Goal: Task Accomplishment & Management: Use online tool/utility

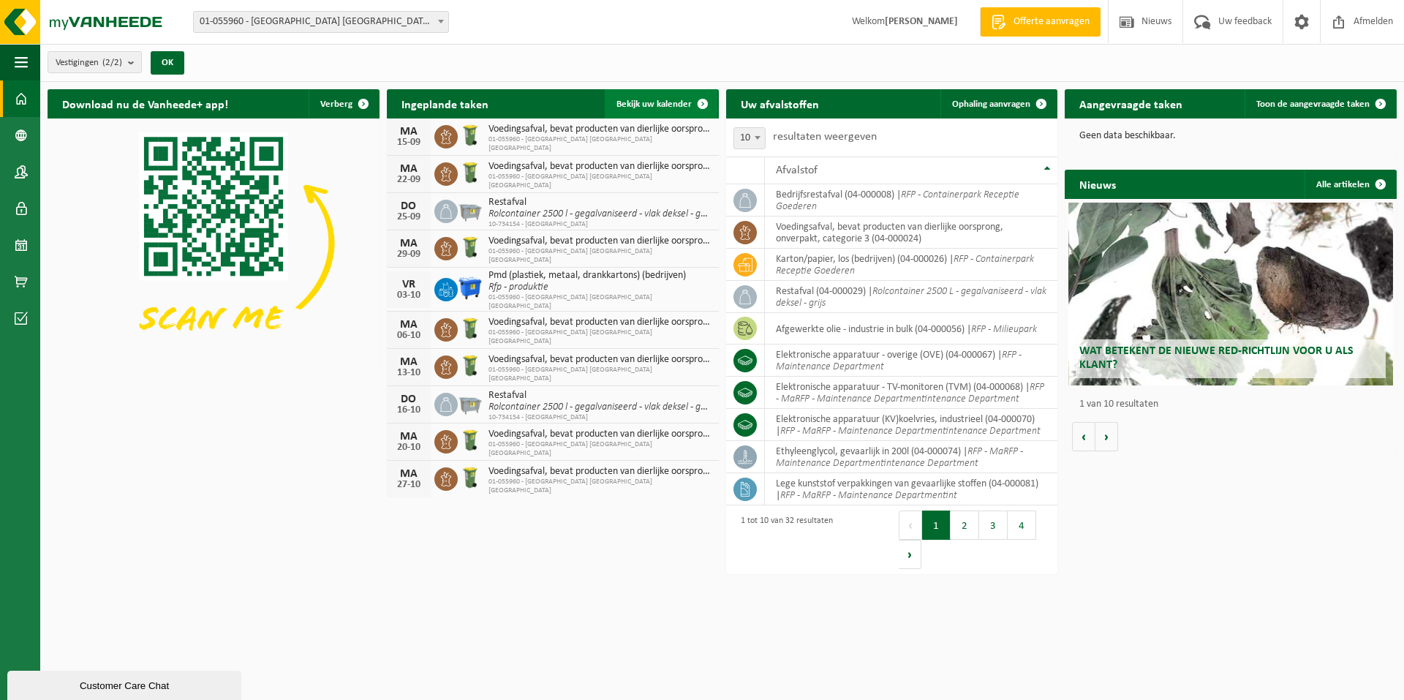
click at [673, 105] on span "Bekijk uw kalender" at bounding box center [653, 104] width 75 height 10
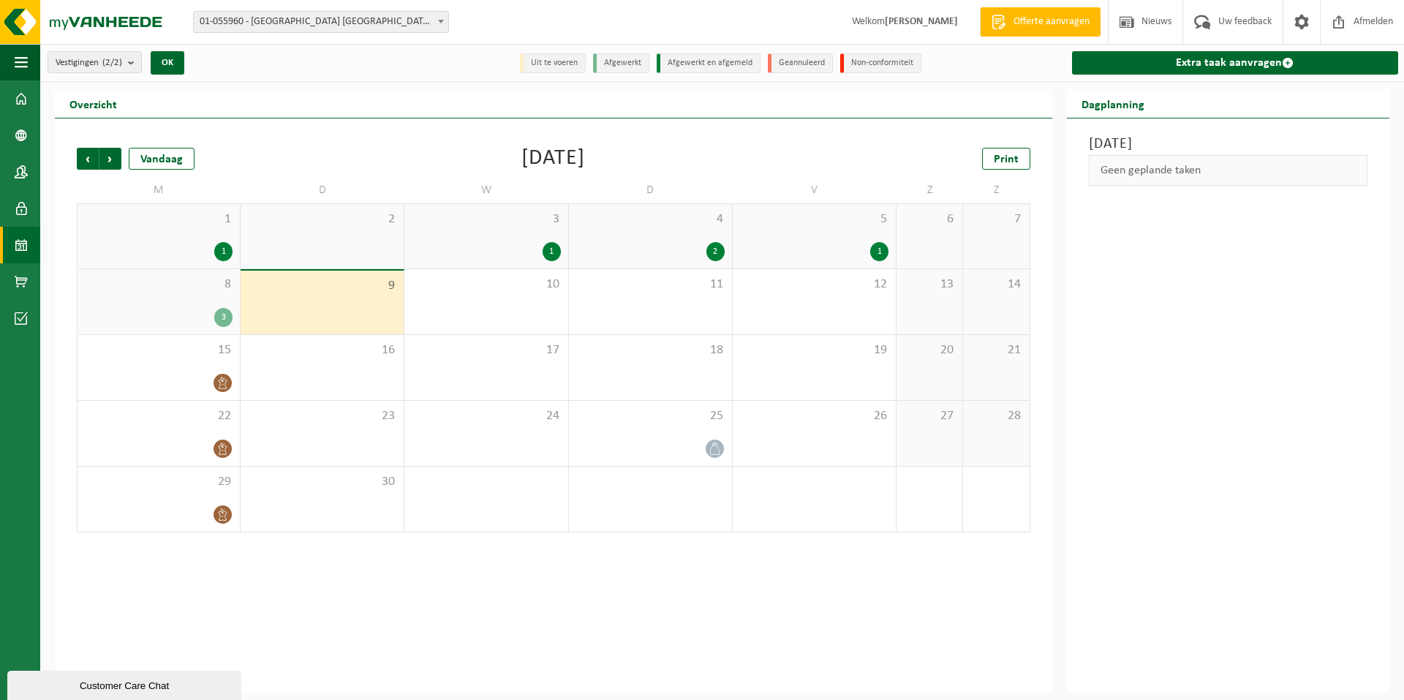
click at [178, 305] on div "8 3" at bounding box center [158, 301] width 162 height 65
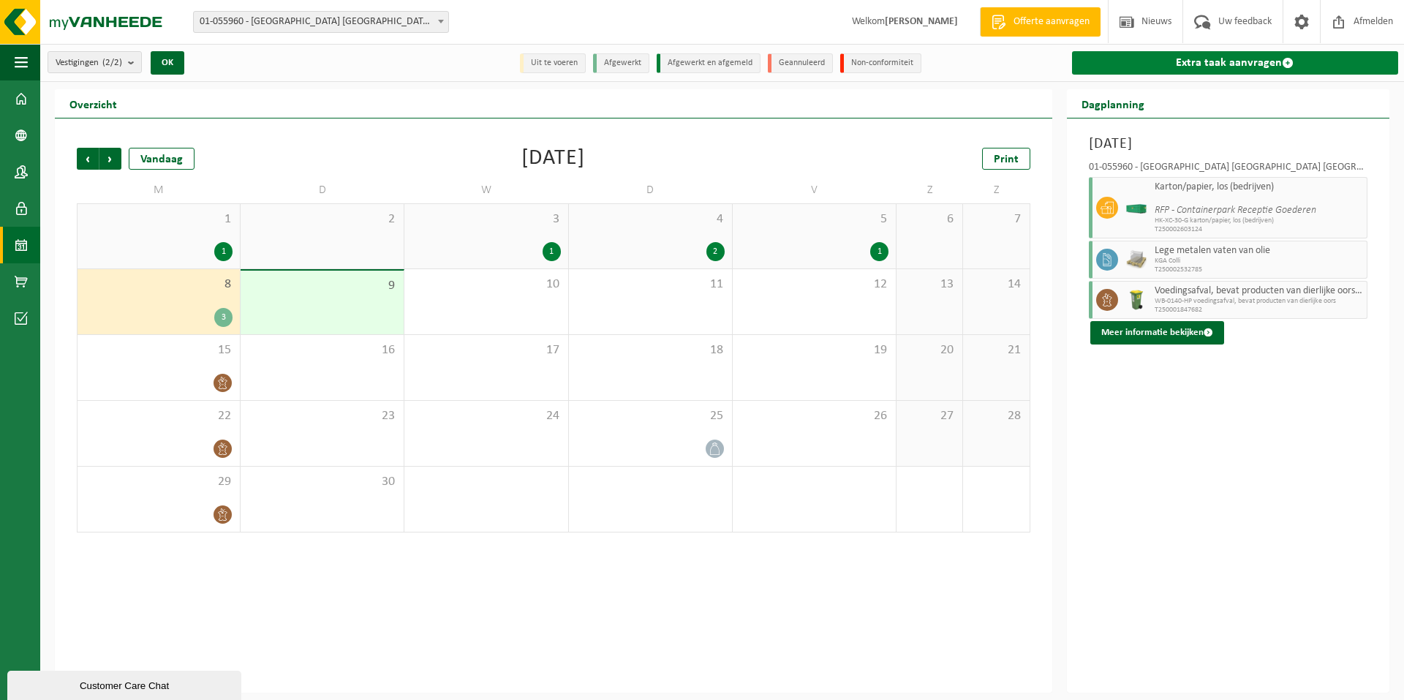
click at [1219, 56] on link "Extra taak aanvragen" at bounding box center [1235, 62] width 326 height 23
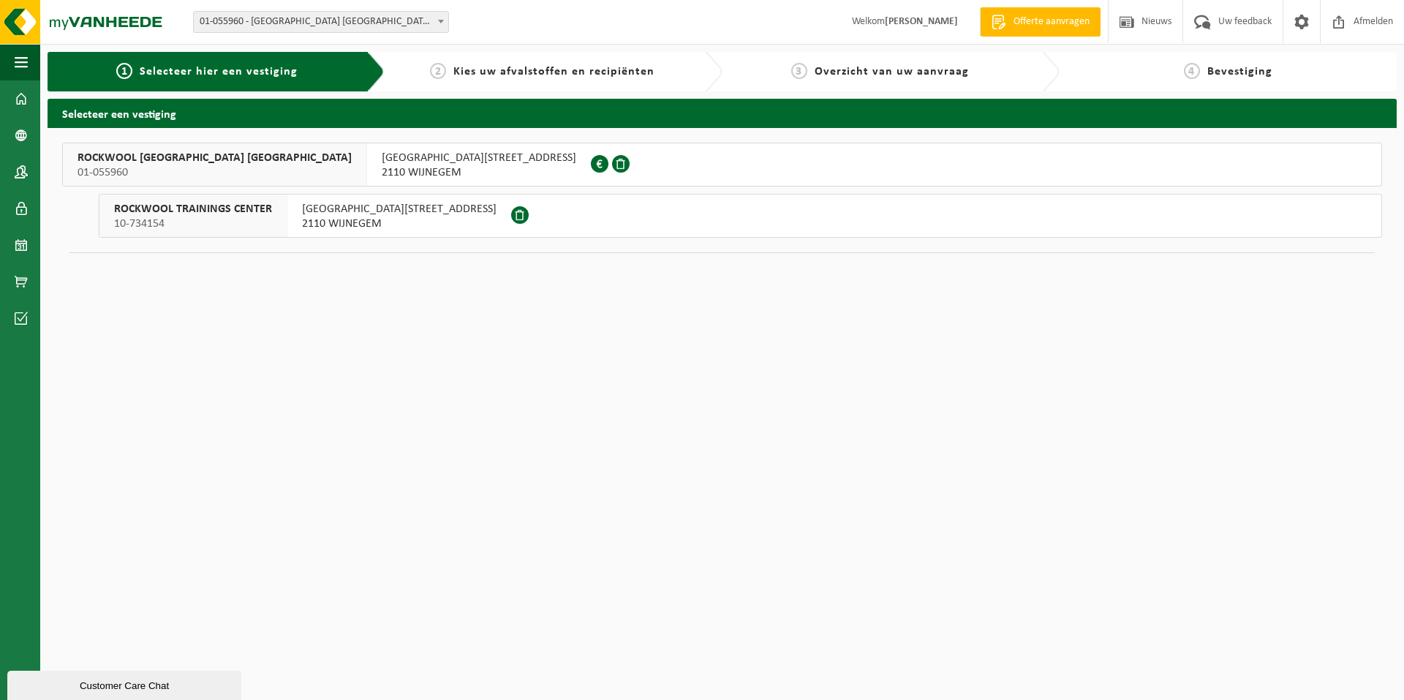
click at [178, 150] on div "ROCKWOOL BELGIUM NV 01-055960" at bounding box center [215, 164] width 304 height 42
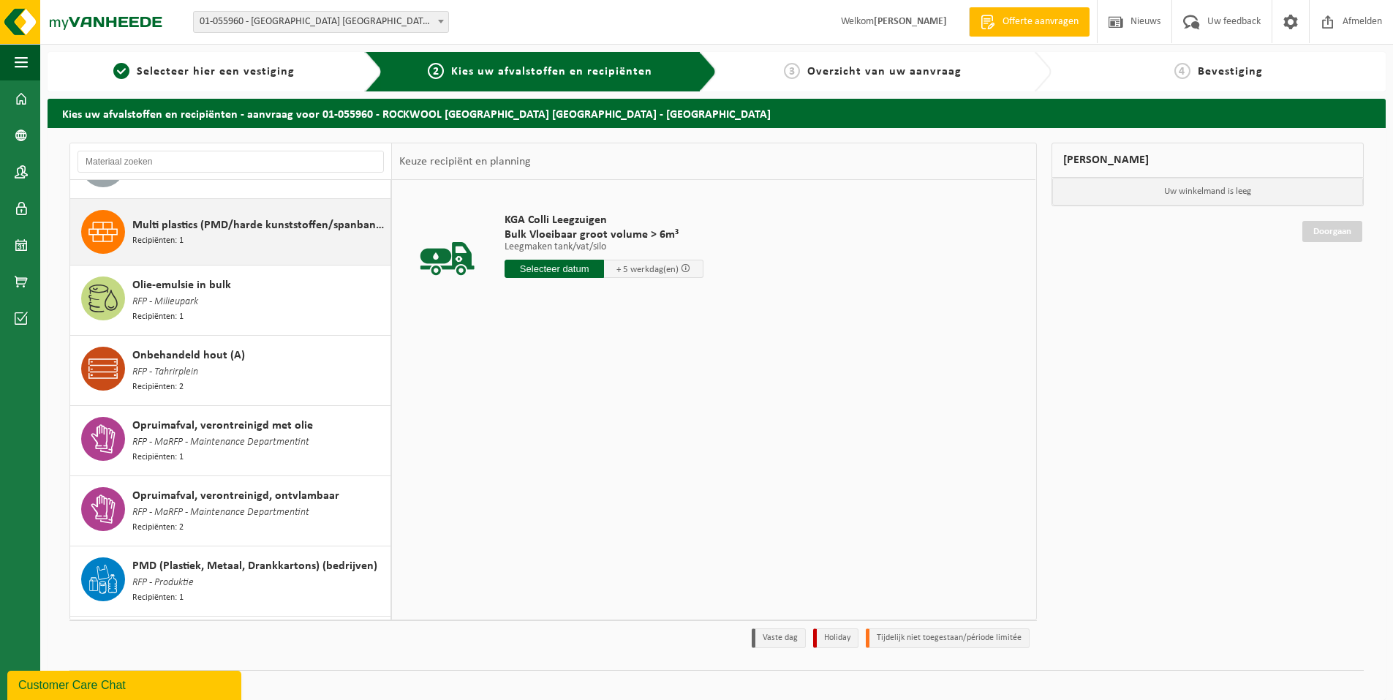
scroll to position [1316, 0]
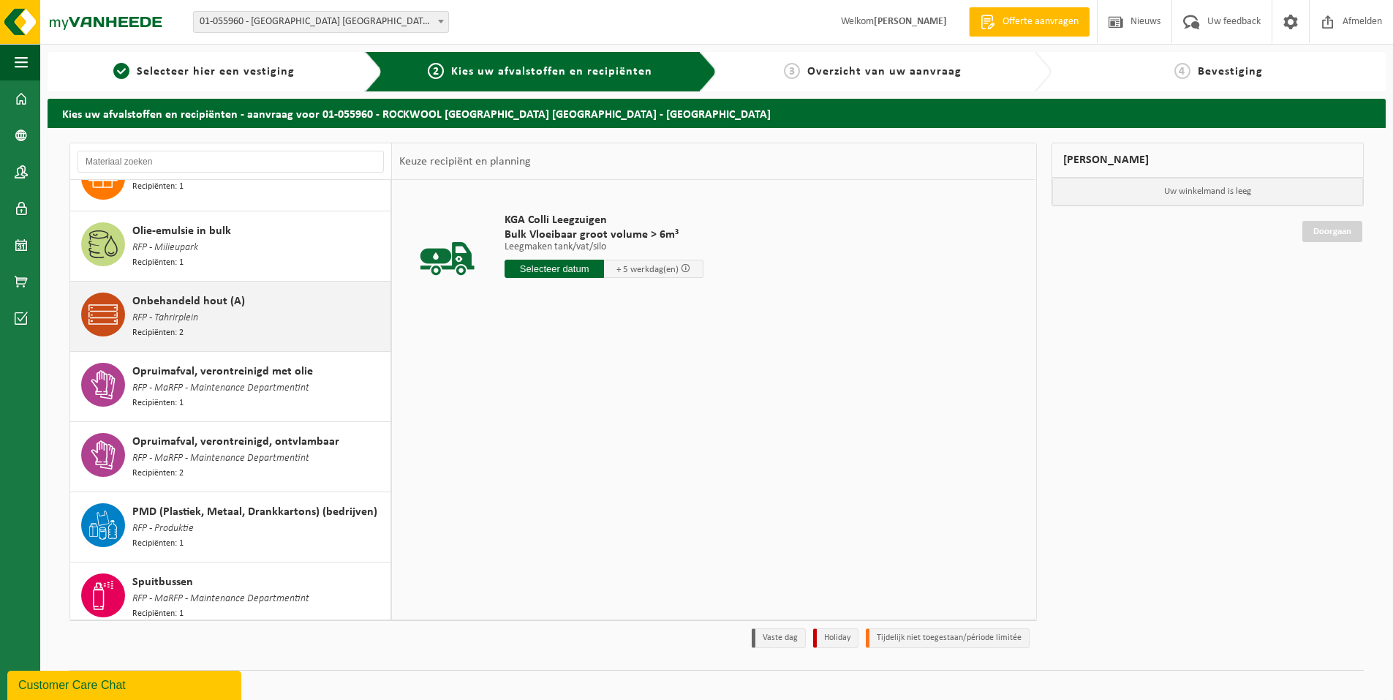
drag, startPoint x: 184, startPoint y: 286, endPoint x: 194, endPoint y: 286, distance: 10.2
click at [184, 310] on span "RFP - Tahrirplein" at bounding box center [165, 318] width 66 height 16
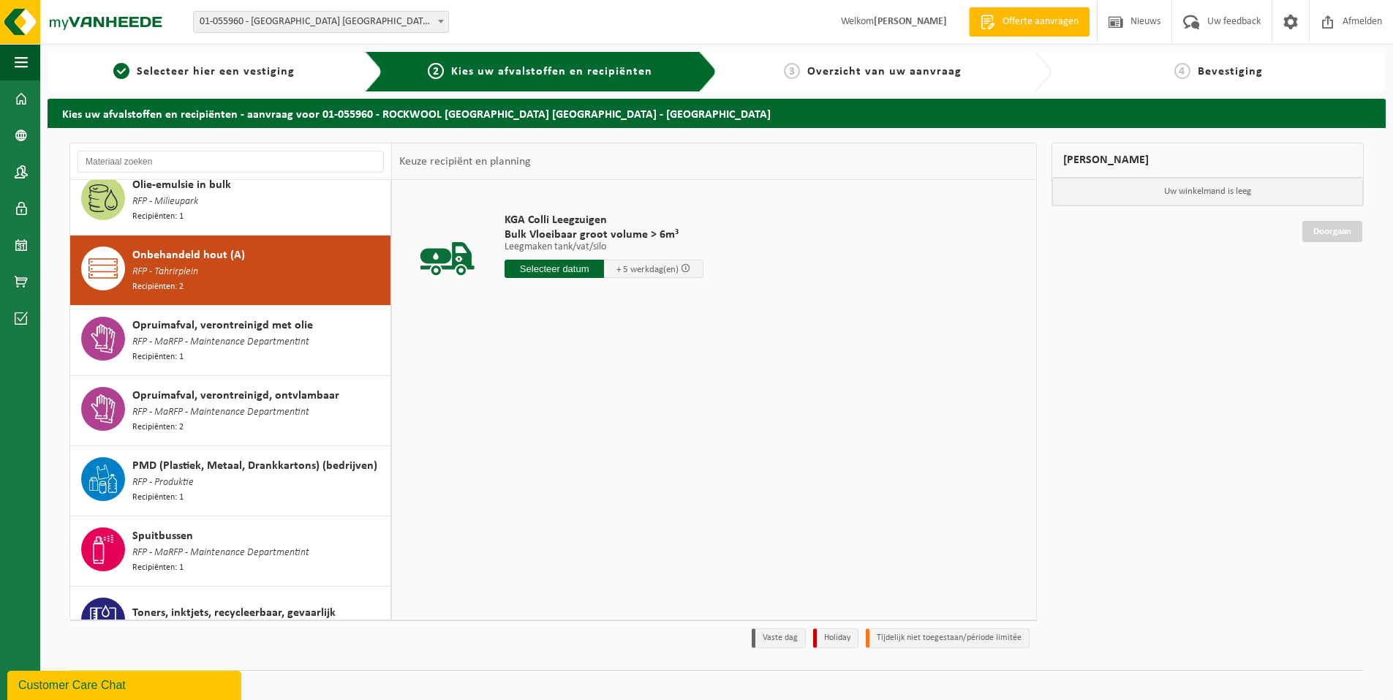
scroll to position [1387, 0]
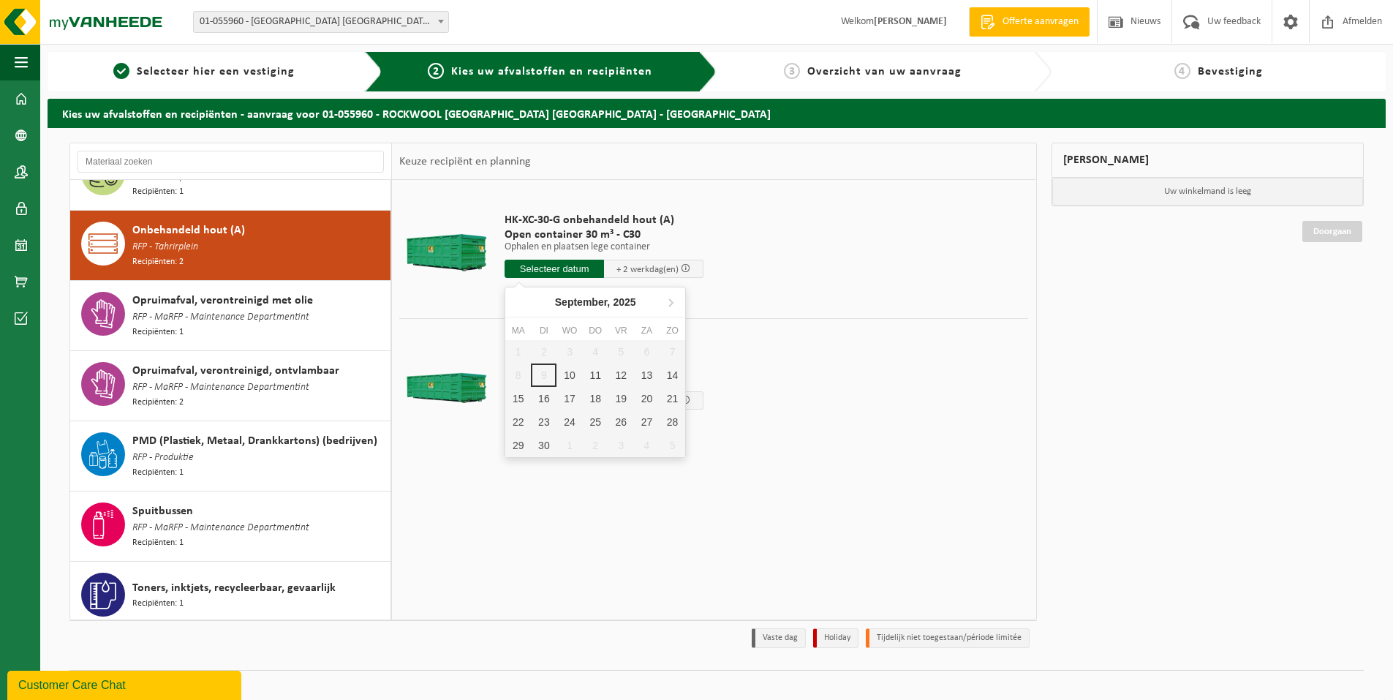
click at [557, 263] on input "text" at bounding box center [553, 269] width 99 height 18
click at [567, 375] on div "10" at bounding box center [569, 374] width 26 height 23
type input "Van 2025-09-10"
type input "2025-09-10"
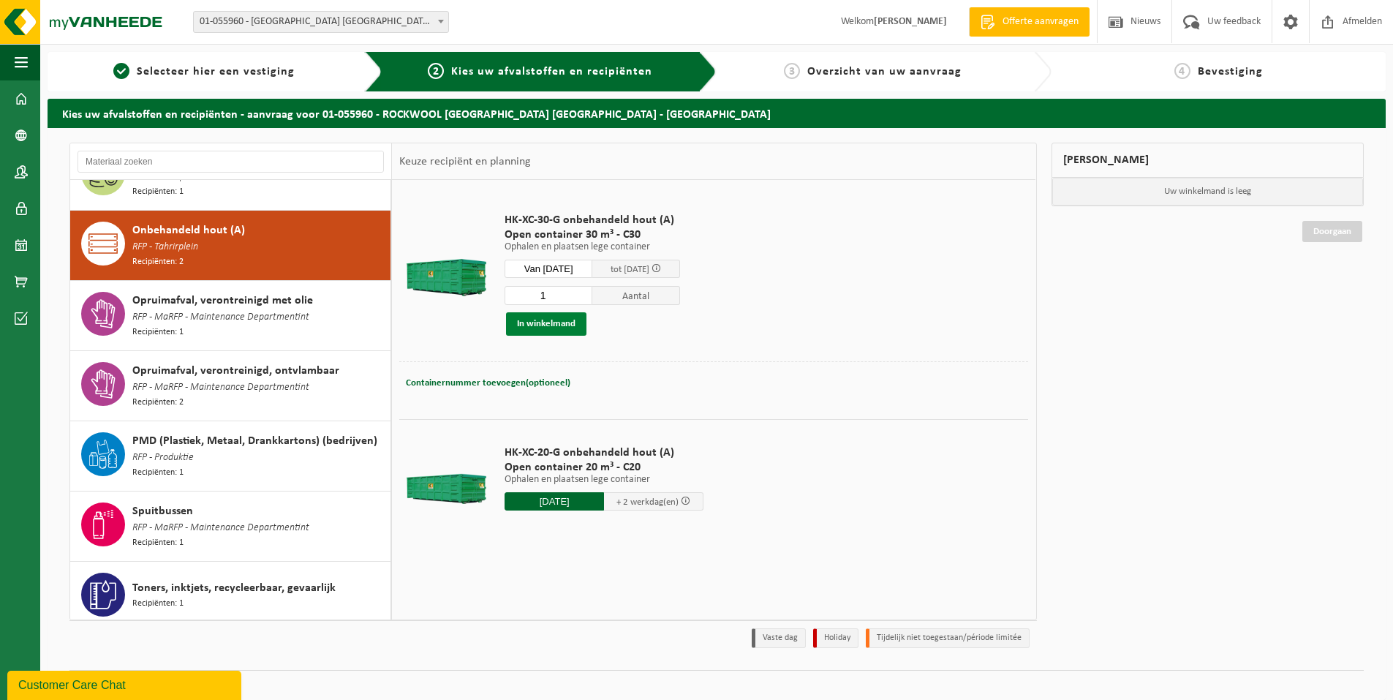
click at [550, 322] on button "In winkelmand" at bounding box center [546, 323] width 80 height 23
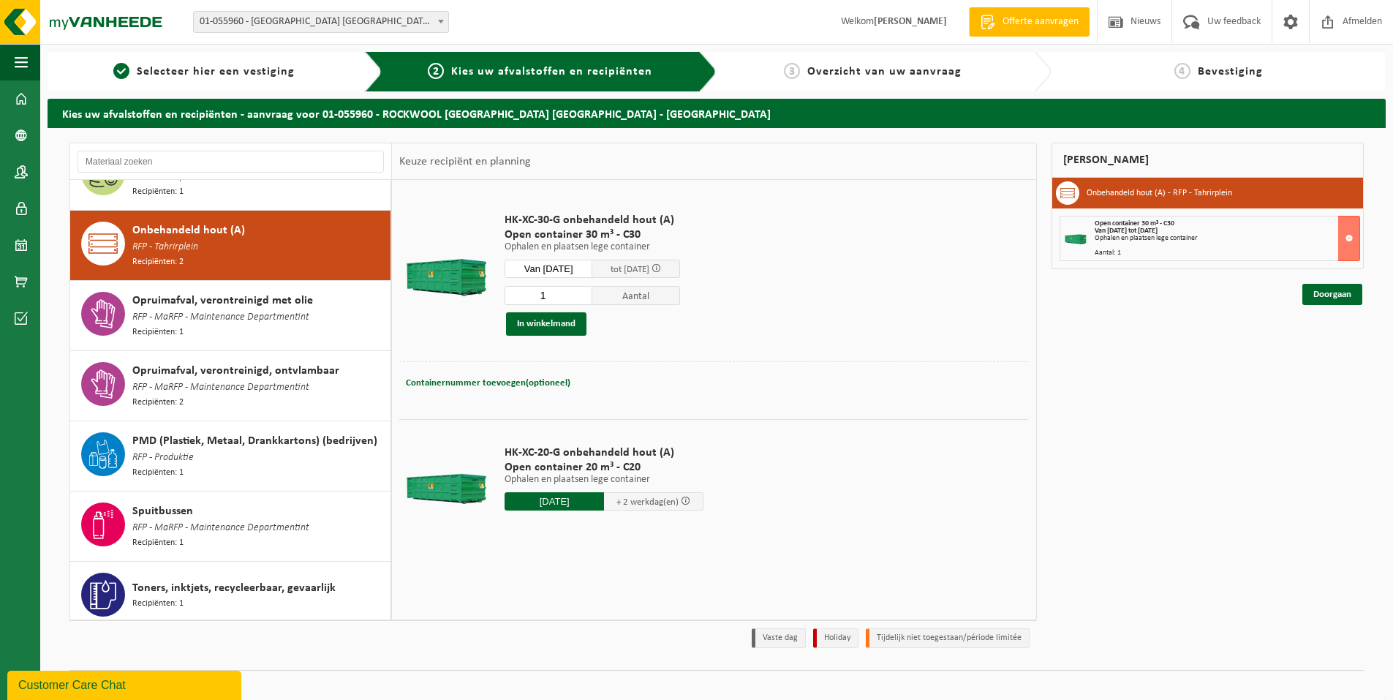
click at [555, 499] on input "2025-09-10" at bounding box center [553, 501] width 99 height 18
click at [572, 604] on div "10" at bounding box center [569, 606] width 26 height 23
click at [575, 500] on input "text" at bounding box center [553, 501] width 99 height 18
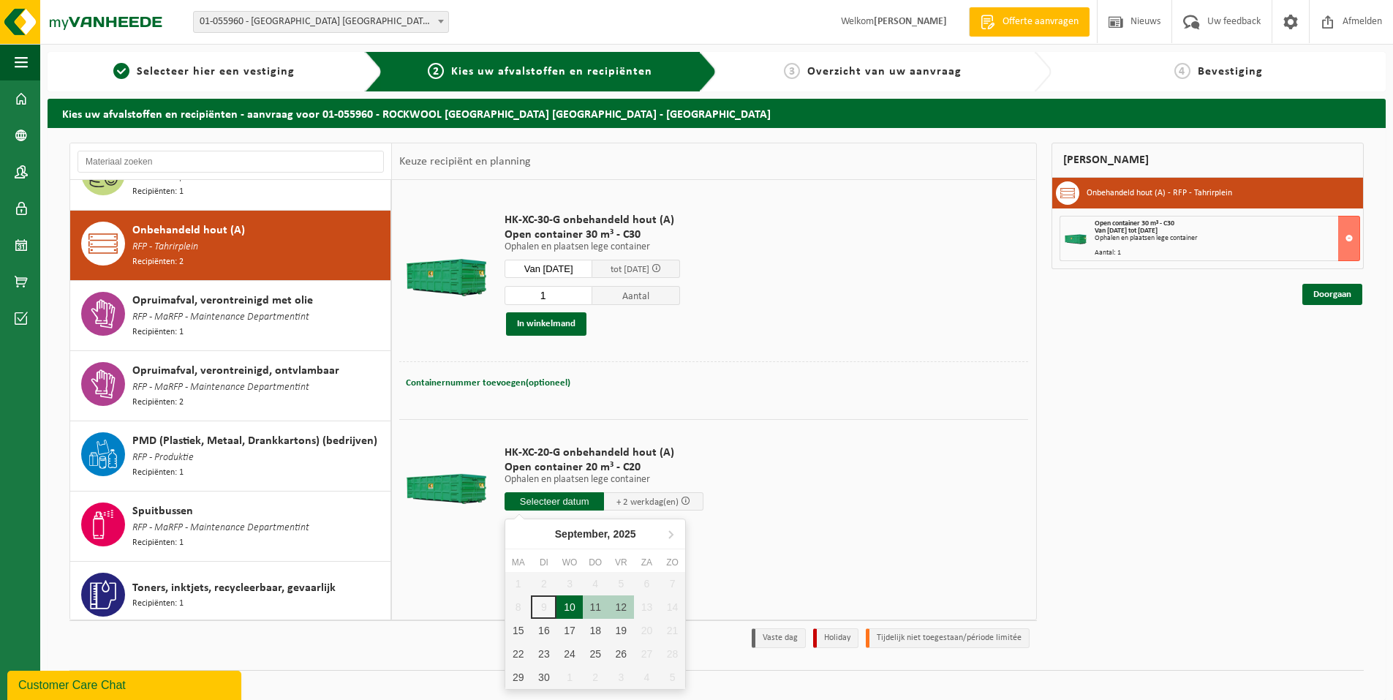
click at [567, 603] on div "10" at bounding box center [569, 606] width 26 height 23
type input "Van 2025-09-10"
type input "2025-09-10"
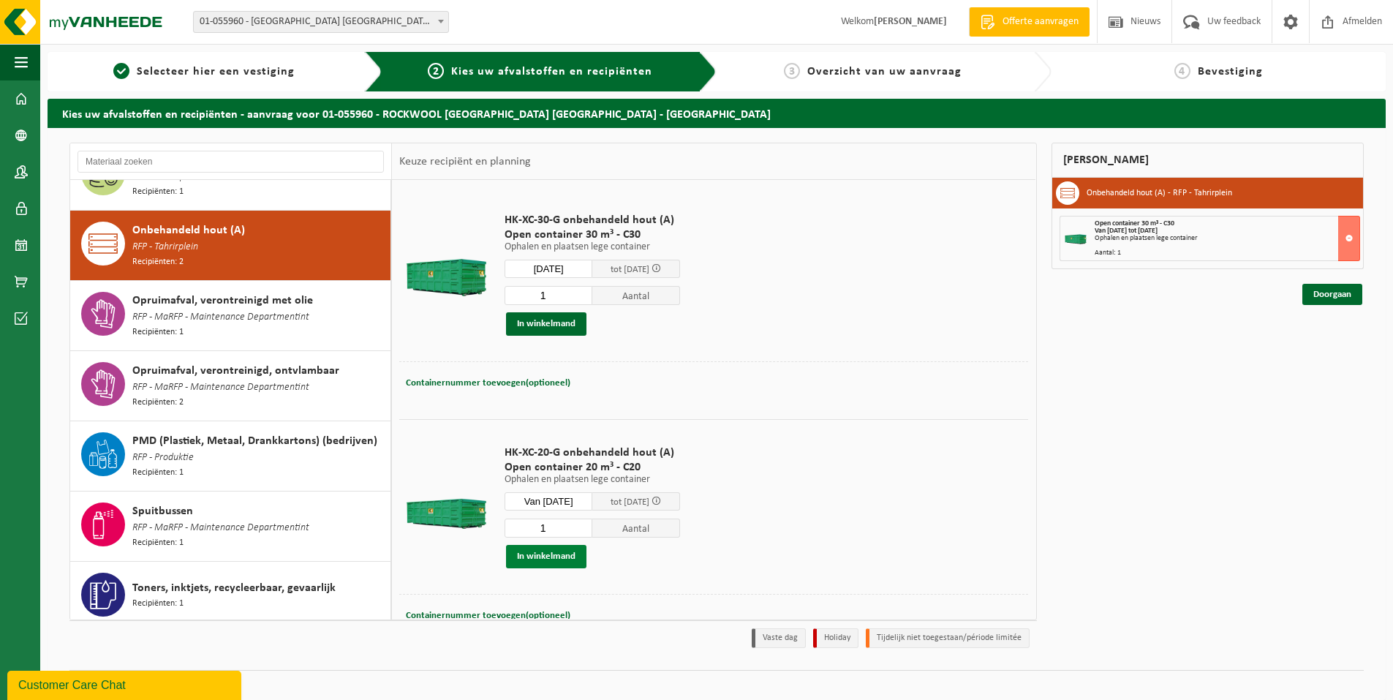
click at [559, 553] on button "In winkelmand" at bounding box center [546, 556] width 80 height 23
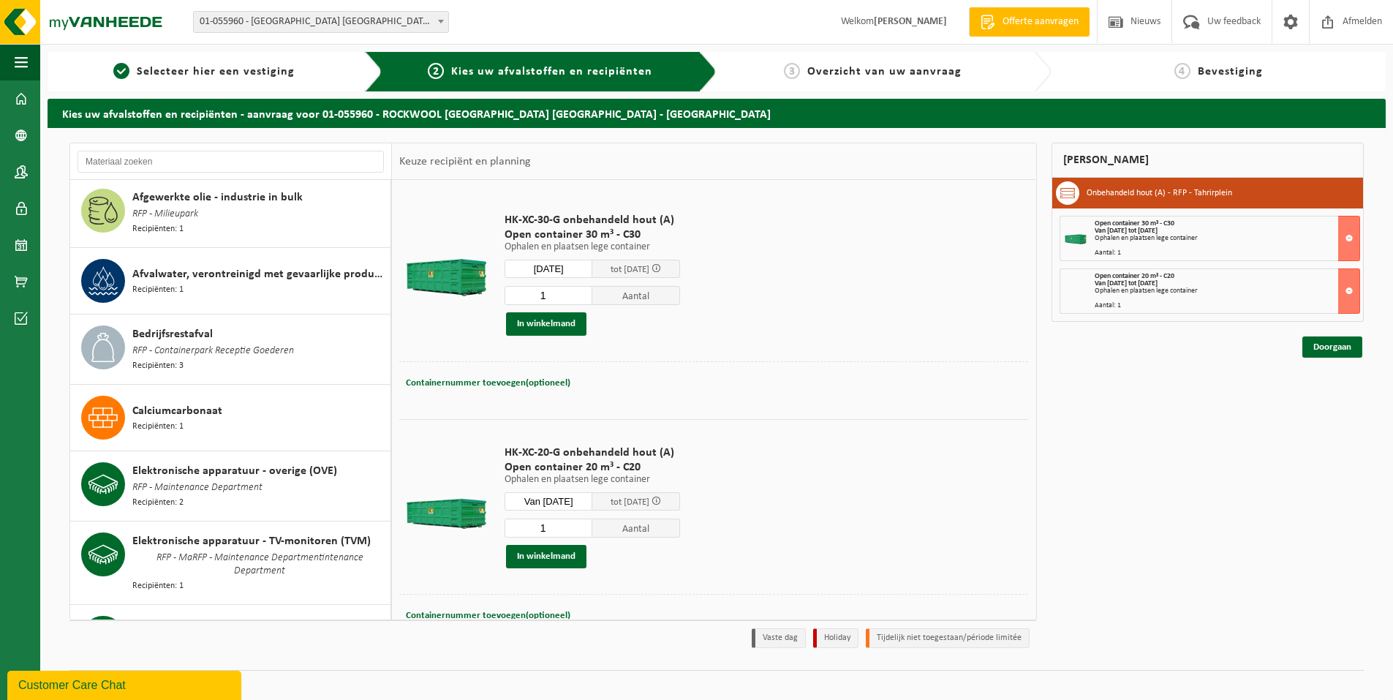
scroll to position [0, 0]
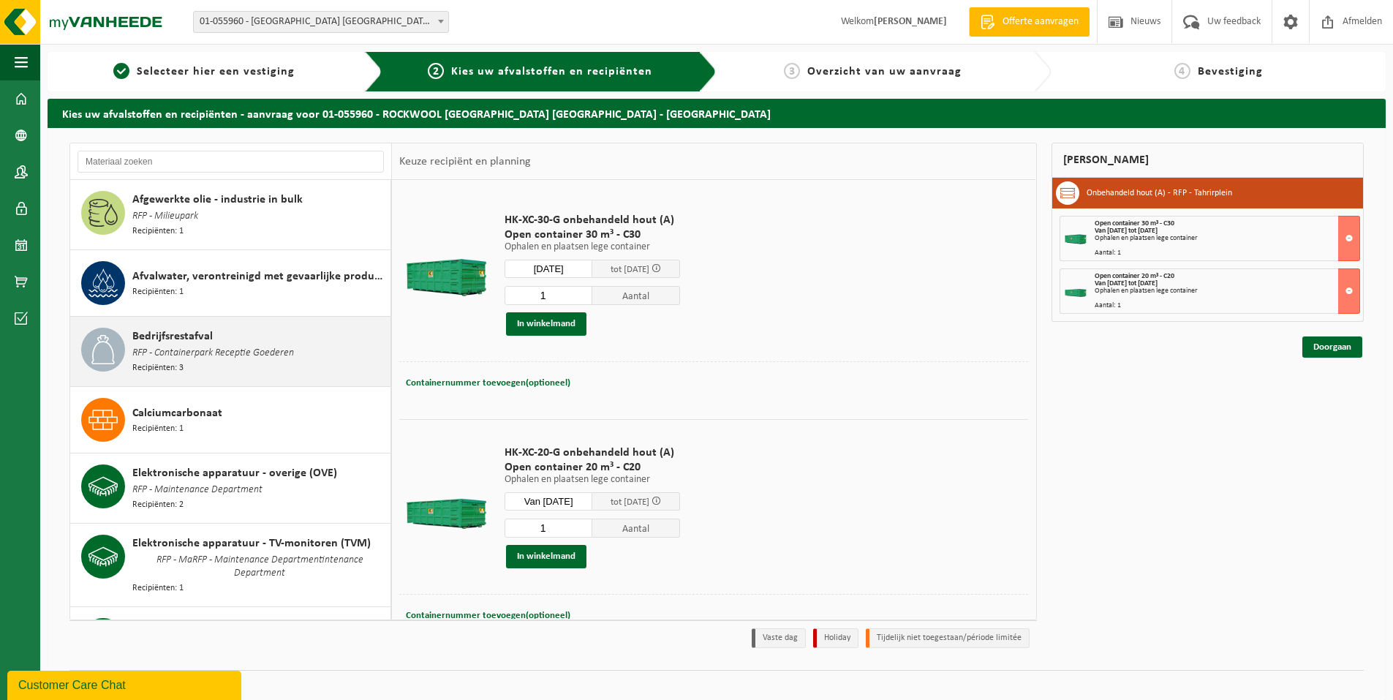
click at [233, 347] on span "RFP - Containerpark Receptie Goederen" at bounding box center [213, 353] width 162 height 16
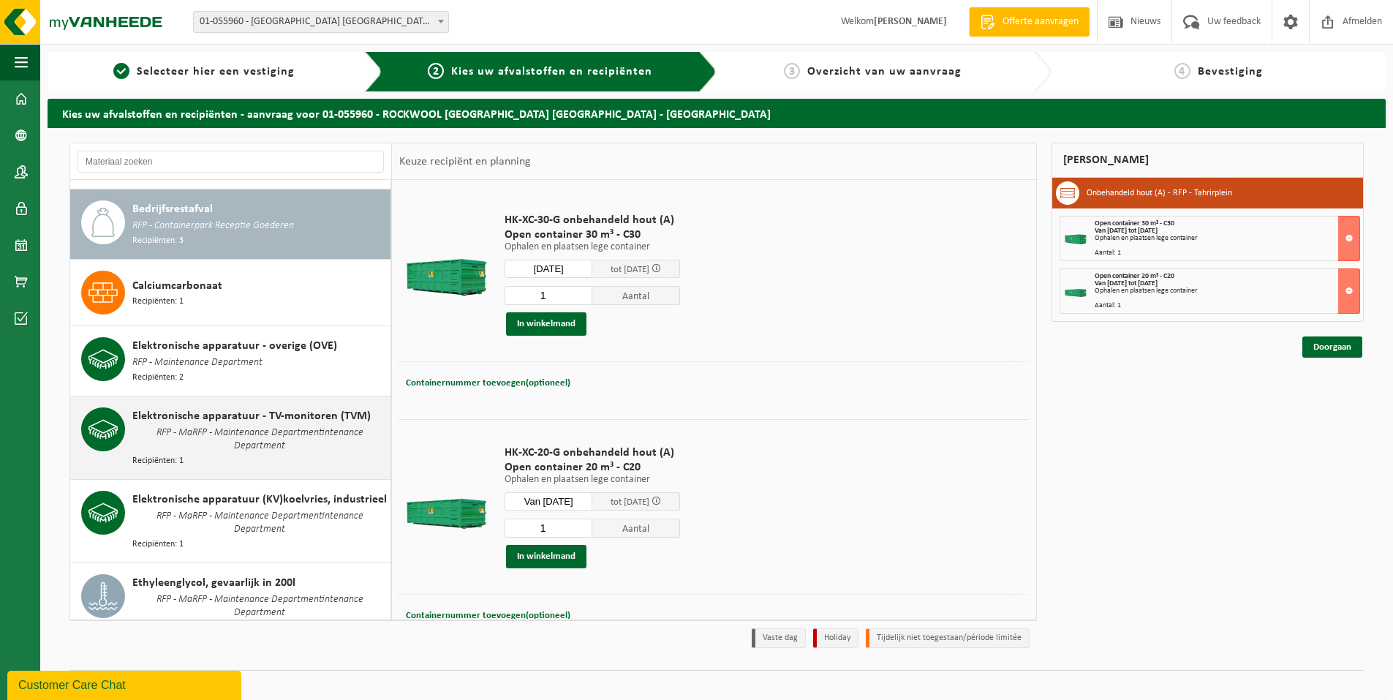
scroll to position [135, 0]
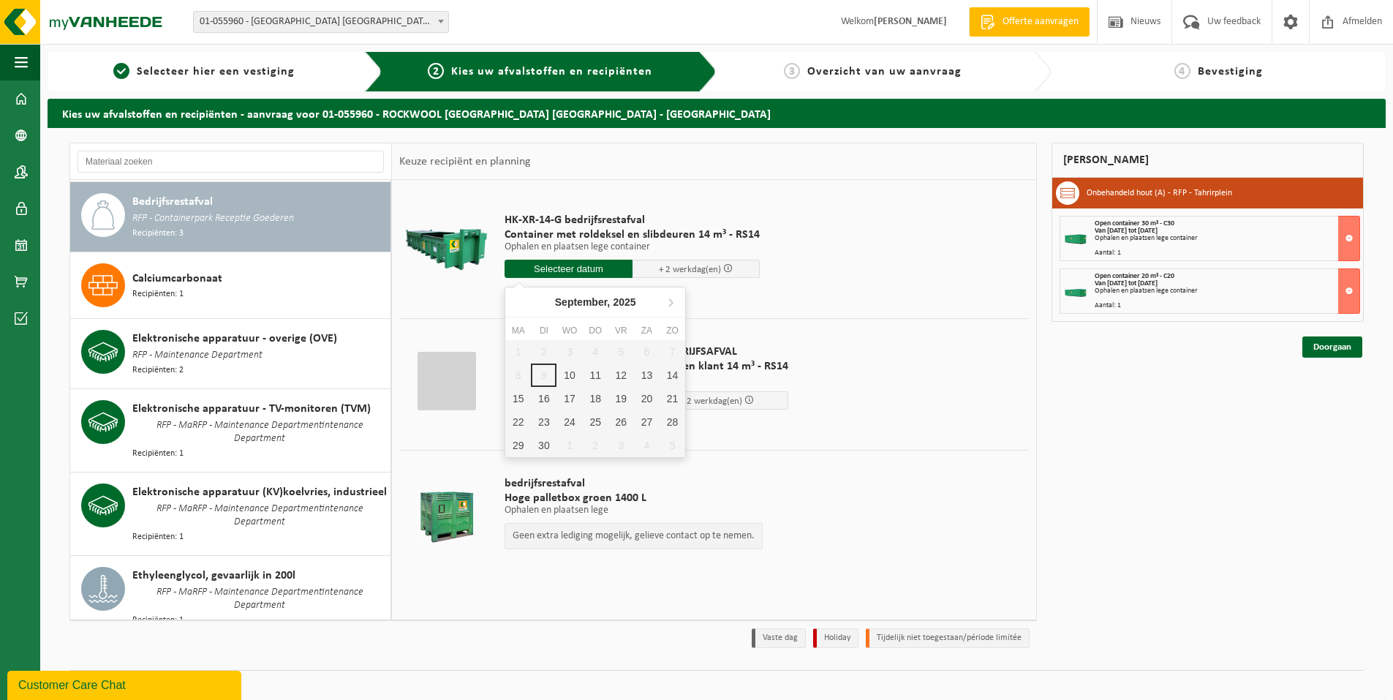
click at [561, 265] on input "text" at bounding box center [568, 269] width 128 height 18
click at [570, 377] on div "10" at bounding box center [569, 374] width 26 height 23
type input "Van 2025-09-10"
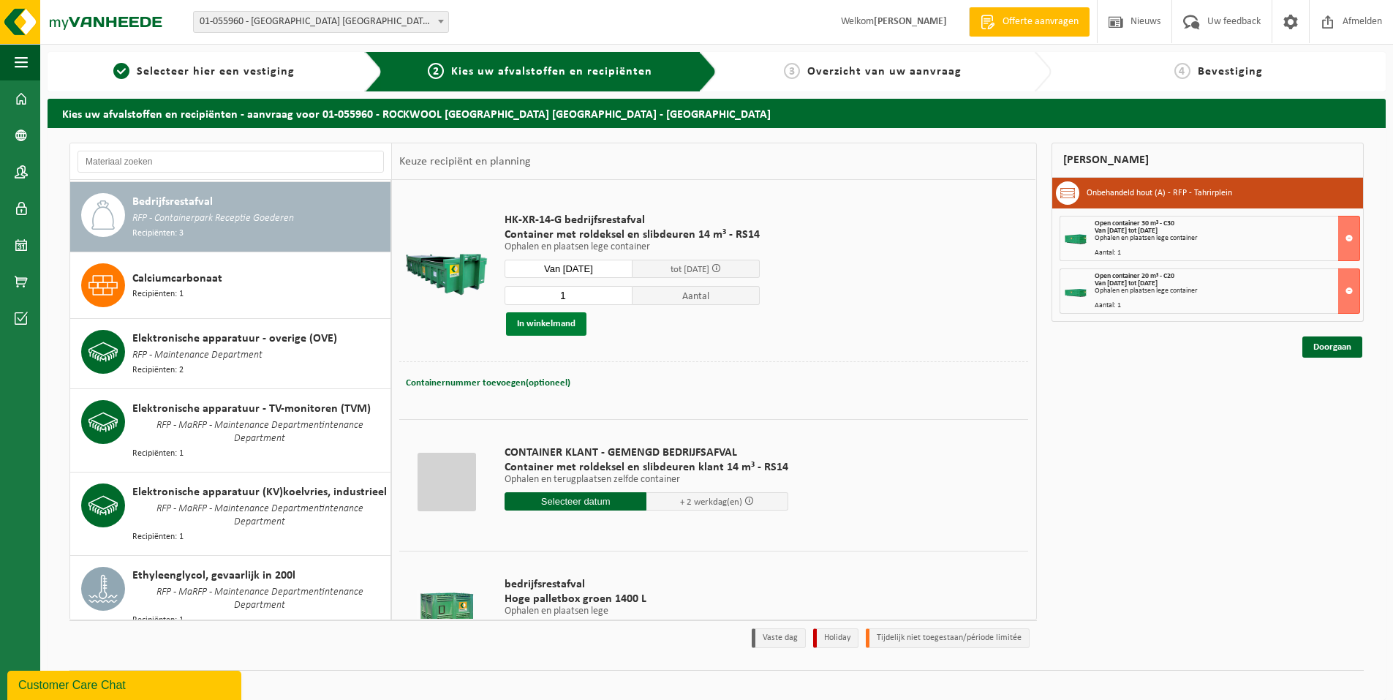
click at [548, 320] on button "In winkelmand" at bounding box center [546, 323] width 80 height 23
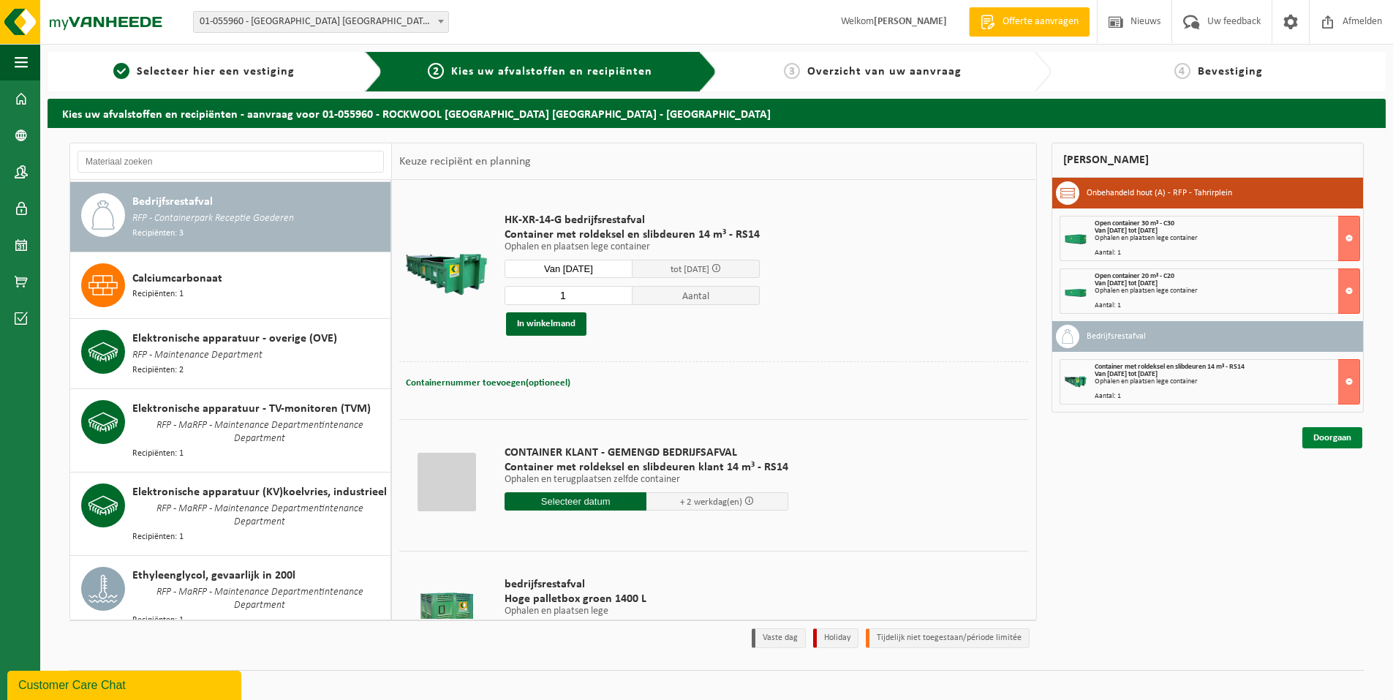
click at [1339, 439] on link "Doorgaan" at bounding box center [1332, 437] width 60 height 21
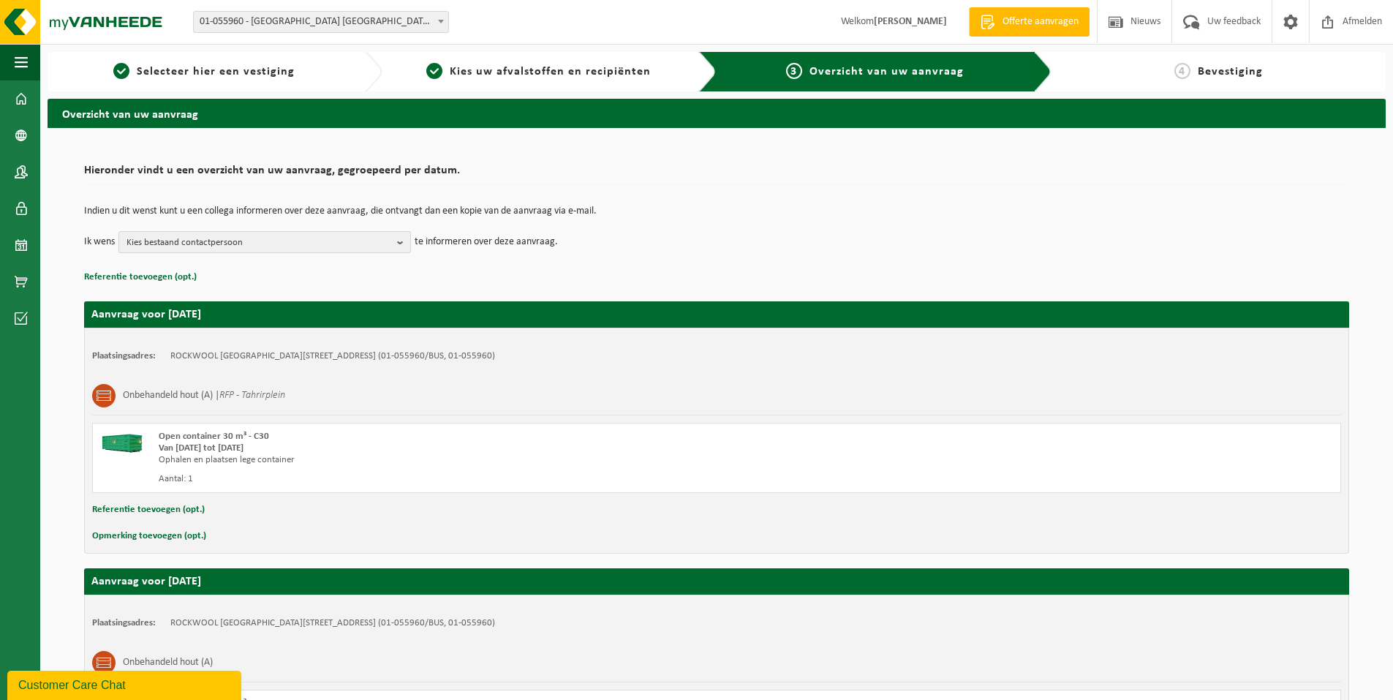
click at [399, 241] on b "button" at bounding box center [403, 242] width 13 height 20
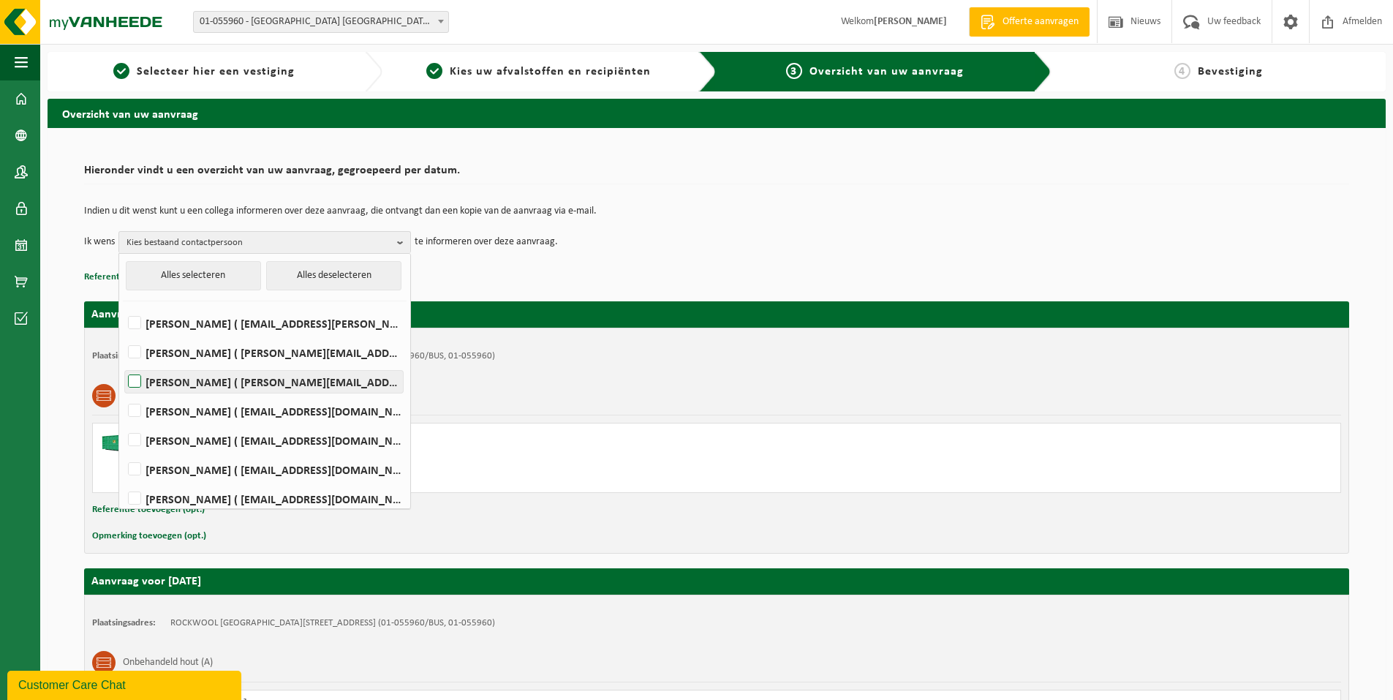
click at [140, 379] on label "Walter Daems ( walter.daems@rockfon.com )" at bounding box center [264, 382] width 278 height 22
click at [123, 363] on input "Walter Daems ( walter.daems@rockfon.com )" at bounding box center [122, 363] width 1 height 1
checkbox input "true"
click at [139, 409] on label "Bruno De Wael ( bruno.de.wael@rockfon.com )" at bounding box center [264, 411] width 278 height 22
click at [123, 393] on input "Bruno De Wael ( bruno.de.wael@rockfon.com )" at bounding box center [122, 392] width 1 height 1
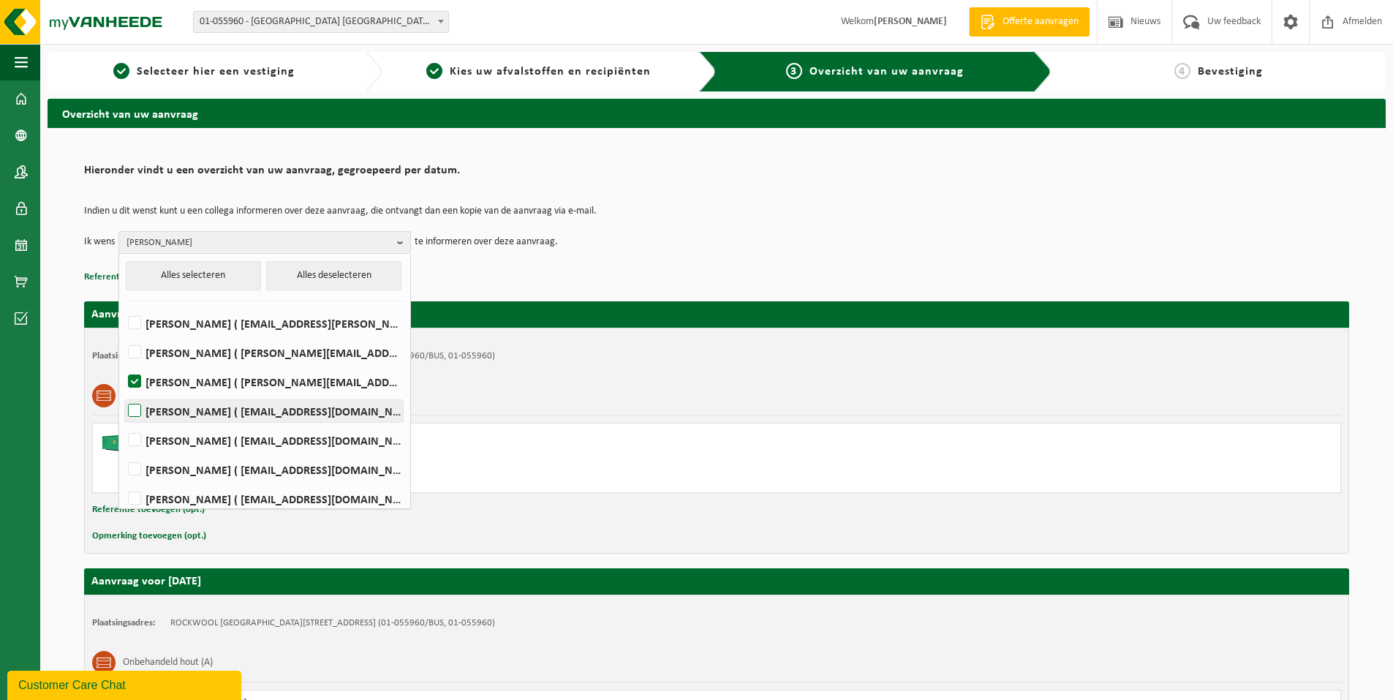
checkbox input "true"
click at [635, 238] on td "Ik wens Walter Daems, Bruno De Wael Alles selecteren Alles deselecteren Emilio …" at bounding box center [716, 242] width 1265 height 22
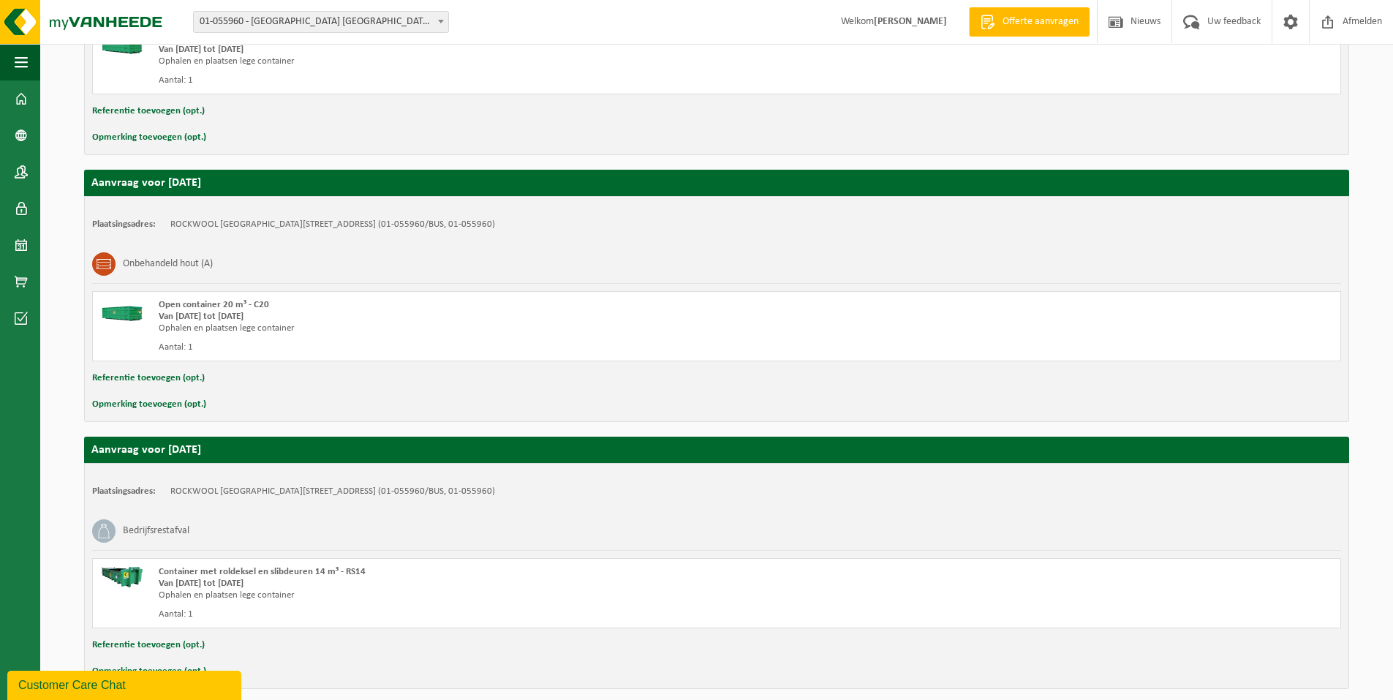
scroll to position [461, 0]
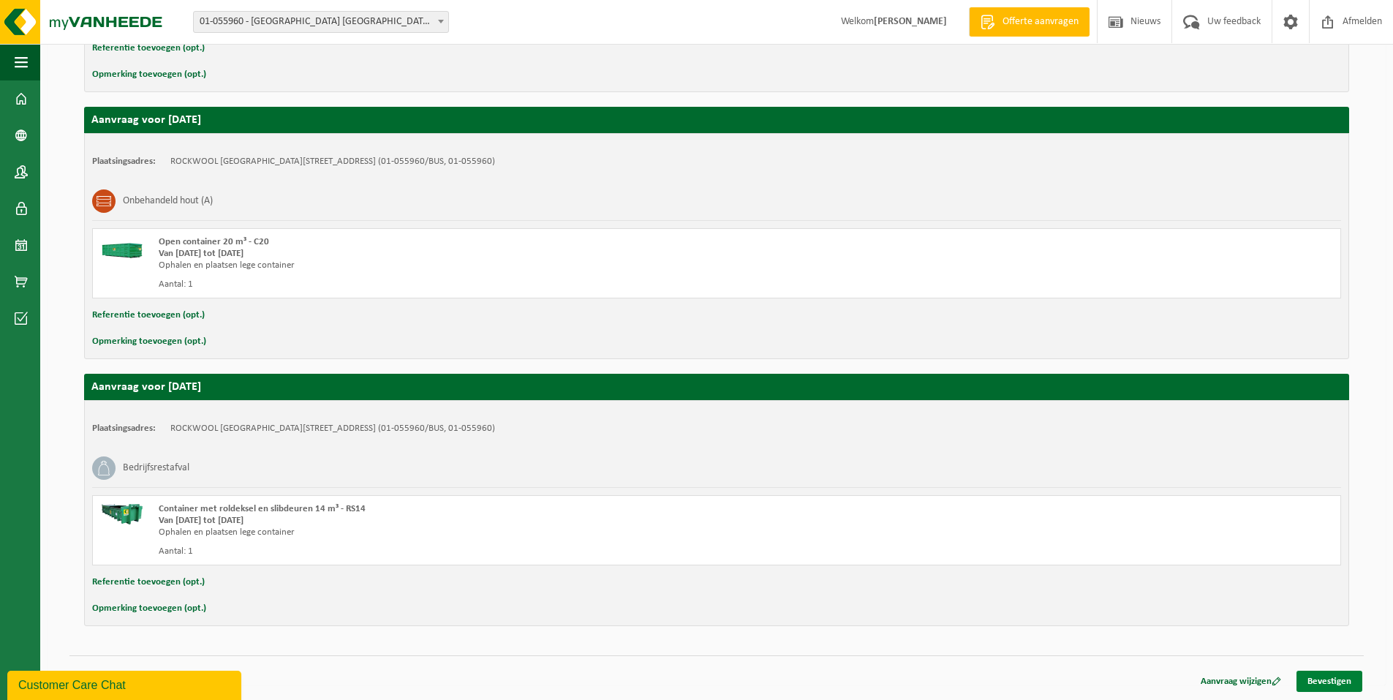
click at [1338, 677] on link "Bevestigen" at bounding box center [1329, 680] width 66 height 21
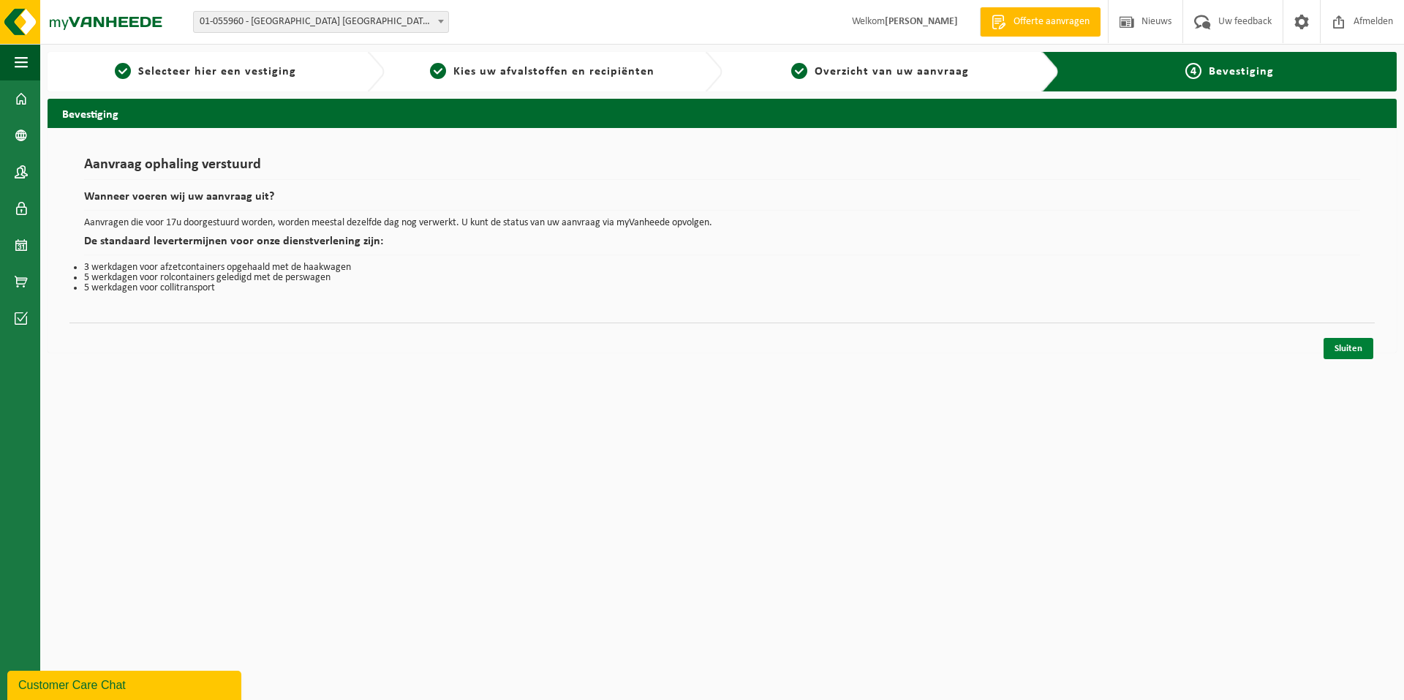
click at [1353, 345] on link "Sluiten" at bounding box center [1348, 348] width 50 height 21
